Goal: Task Accomplishment & Management: Complete application form

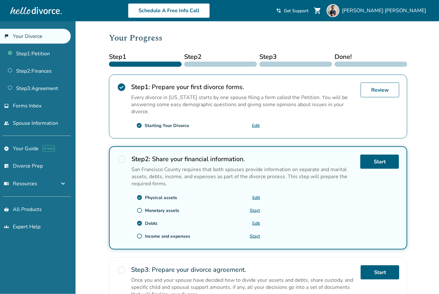
scroll to position [78, 0]
click at [257, 213] on link "Start" at bounding box center [255, 210] width 10 height 6
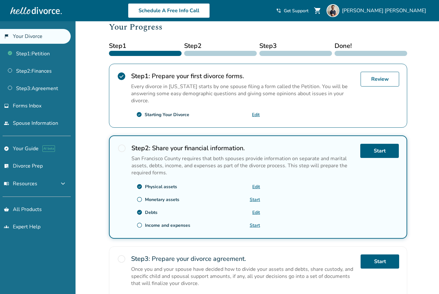
click at [258, 202] on link "Start" at bounding box center [255, 199] width 10 height 6
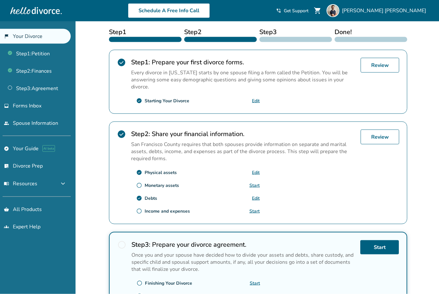
scroll to position [103, 0]
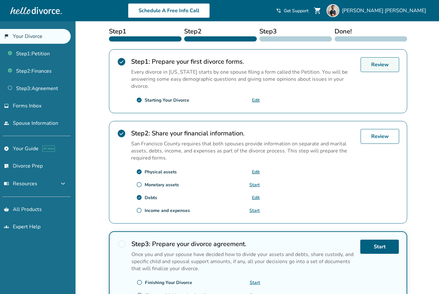
click at [385, 65] on link "Review" at bounding box center [379, 64] width 39 height 15
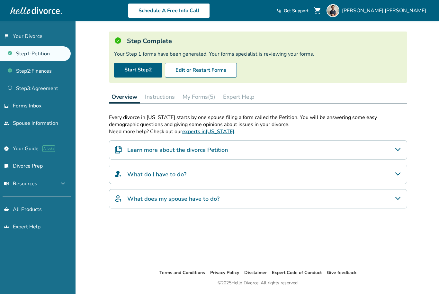
scroll to position [31, 0]
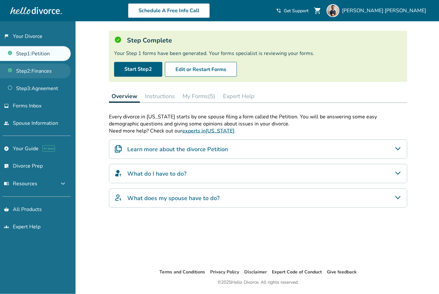
click at [49, 75] on link "Step 2 : Finances" at bounding box center [35, 71] width 71 height 15
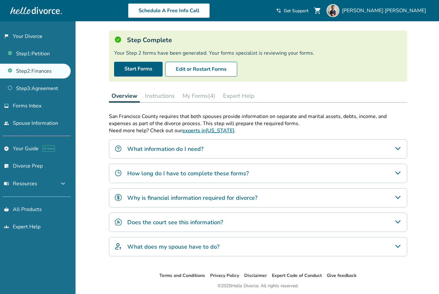
scroll to position [36, 0]
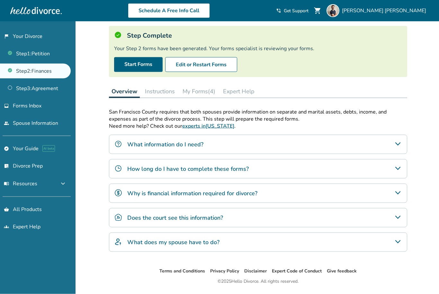
click at [203, 86] on button "My Forms (4)" at bounding box center [199, 91] width 38 height 13
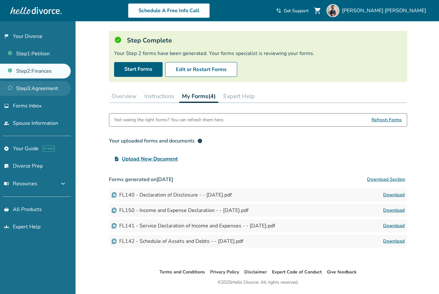
click at [52, 95] on link "Step 3 : Agreement" at bounding box center [35, 88] width 71 height 15
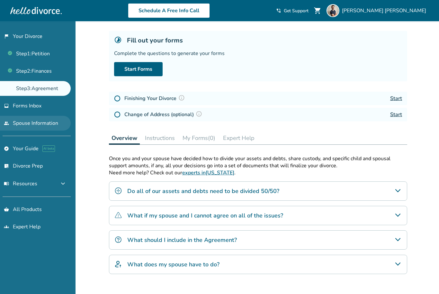
click at [59, 126] on link "people Spouse Information" at bounding box center [35, 123] width 71 height 15
